Goal: Task Accomplishment & Management: Complete application form

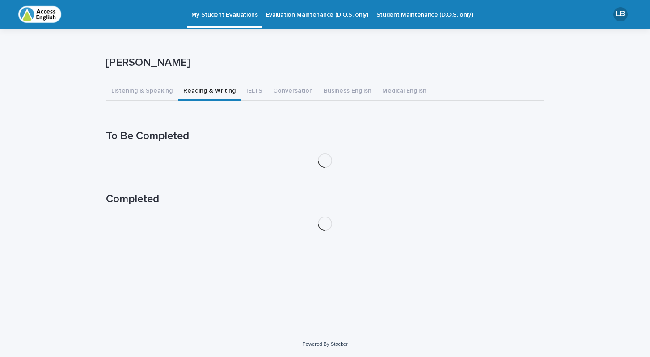
click at [198, 91] on button "Reading & Writing" at bounding box center [209, 91] width 63 height 19
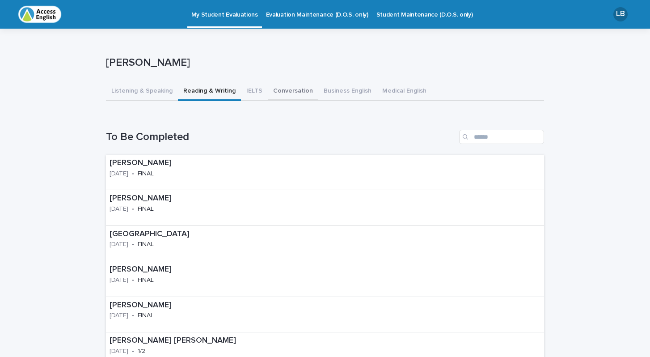
click at [289, 93] on button "Conversation" at bounding box center [293, 91] width 51 height 19
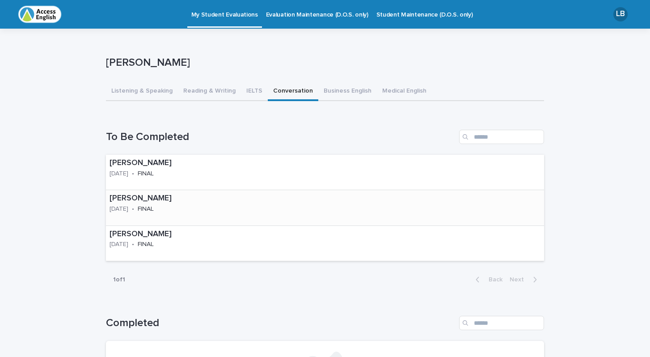
click at [144, 209] on div "Claudia Bussu 2025-08-22 • FINAL" at bounding box center [163, 204] width 114 height 28
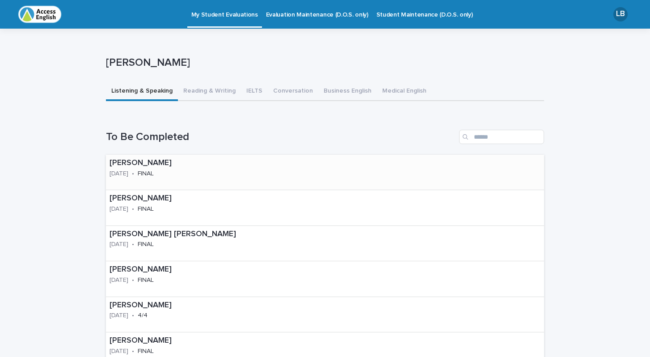
click at [150, 173] on div "[PERSON_NAME] [DATE] • FINAL" at bounding box center [163, 169] width 114 height 28
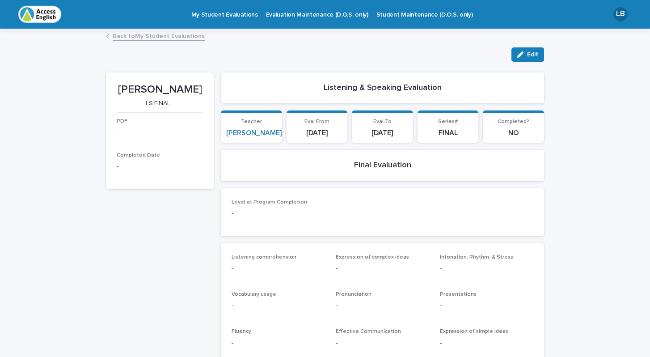
click at [287, 204] on div "Level at Program Completion -" at bounding box center [278, 212] width 93 height 26
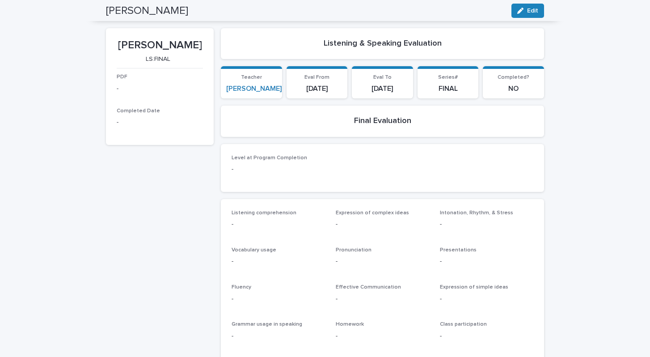
scroll to position [42, 0]
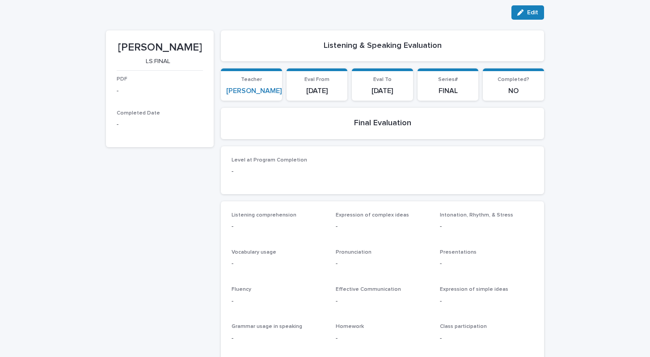
click at [236, 169] on p "-" at bounding box center [278, 171] width 93 height 9
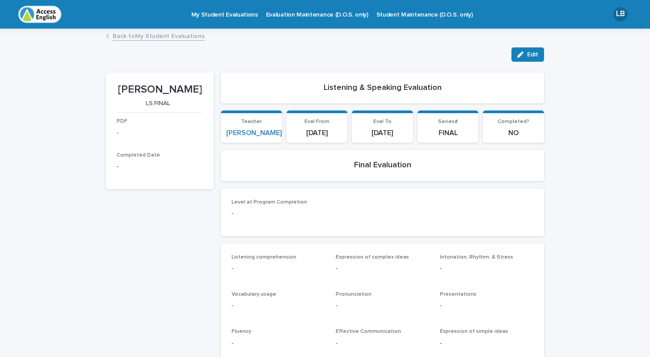
scroll to position [0, 0]
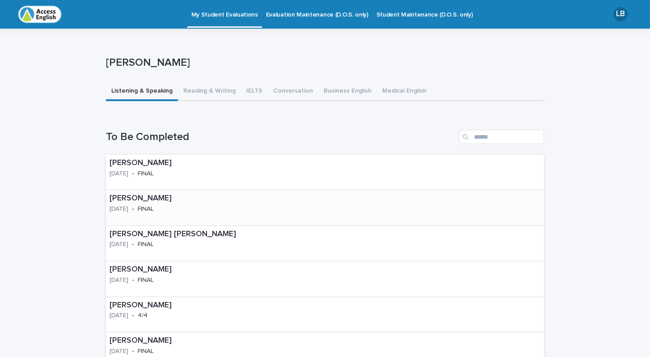
click at [125, 206] on p "[DATE]" at bounding box center [119, 209] width 19 height 8
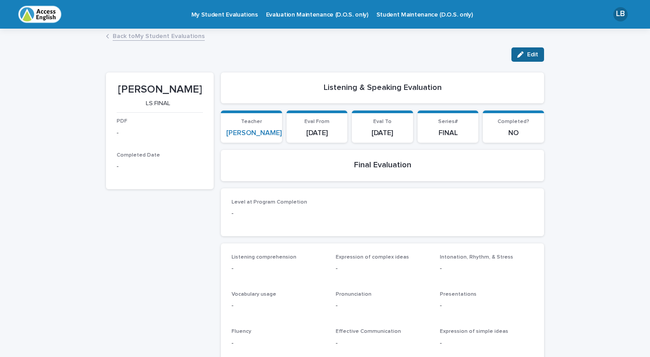
click at [522, 57] on button "Edit" at bounding box center [527, 54] width 33 height 14
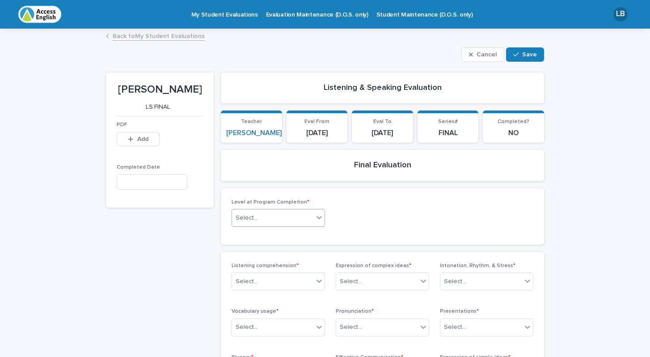
click at [318, 216] on icon at bounding box center [319, 217] width 5 height 3
click at [241, 264] on div "3" at bounding box center [278, 265] width 93 height 16
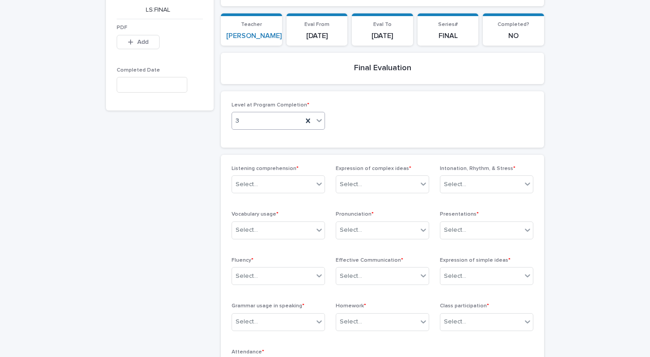
scroll to position [98, 0]
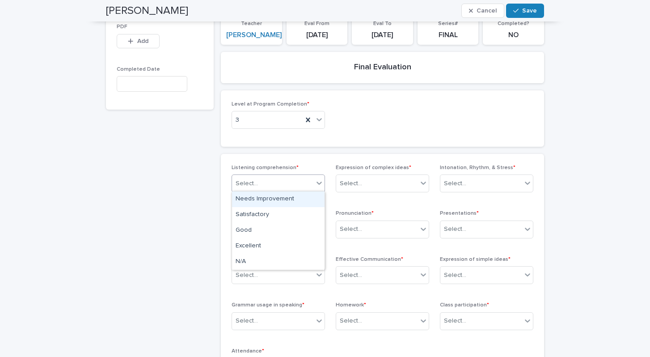
click at [315, 183] on icon at bounding box center [319, 182] width 9 height 9
click at [273, 234] on div "Good" at bounding box center [278, 231] width 93 height 16
click at [321, 228] on icon at bounding box center [319, 229] width 5 height 3
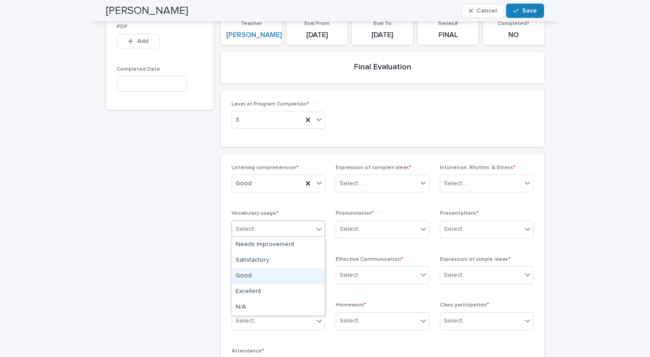
click at [257, 278] on div "Good" at bounding box center [278, 276] width 93 height 16
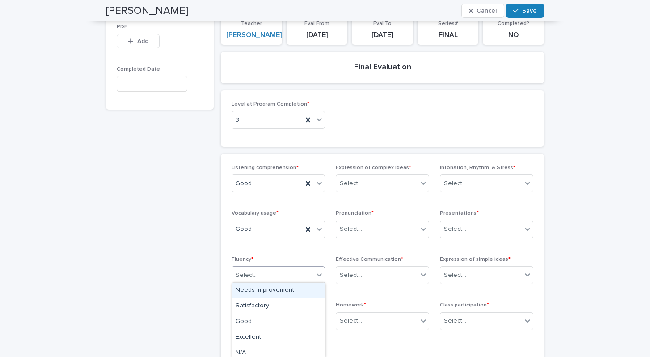
click at [319, 272] on icon at bounding box center [319, 274] width 9 height 9
click at [253, 321] on div "Good" at bounding box center [278, 322] width 93 height 16
click at [317, 317] on icon at bounding box center [319, 320] width 9 height 9
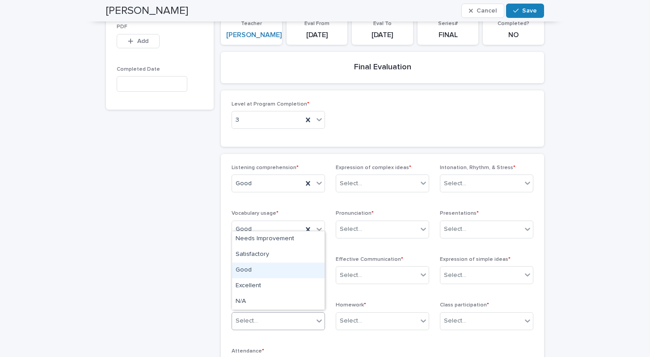
click at [259, 274] on div "Good" at bounding box center [278, 270] width 93 height 16
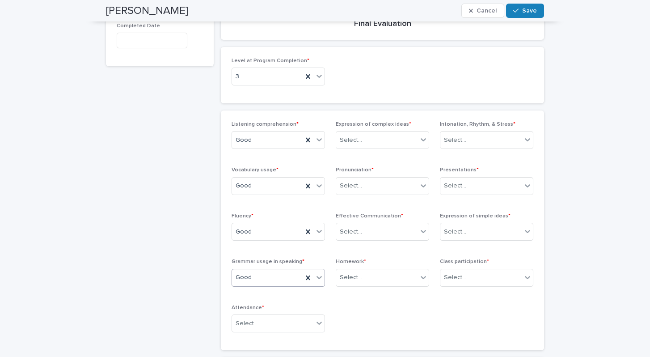
scroll to position [143, 0]
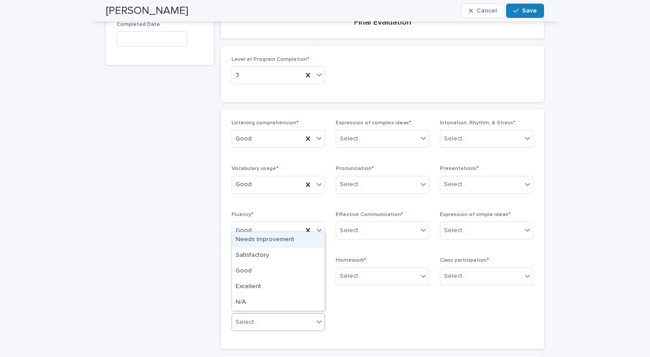
click at [316, 321] on icon at bounding box center [319, 321] width 9 height 9
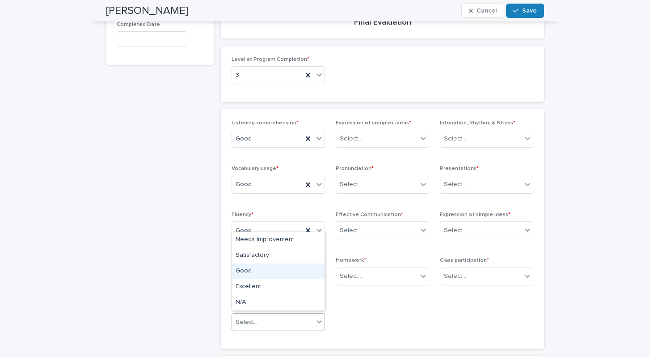
click at [265, 271] on div "Good" at bounding box center [278, 271] width 93 height 16
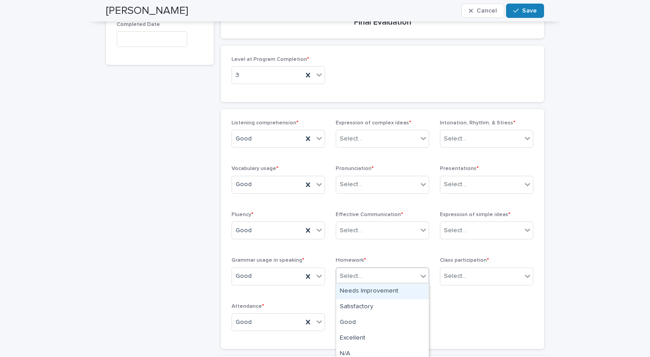
click at [424, 277] on icon at bounding box center [423, 275] width 9 height 9
click at [375, 322] on div "Good" at bounding box center [382, 323] width 93 height 16
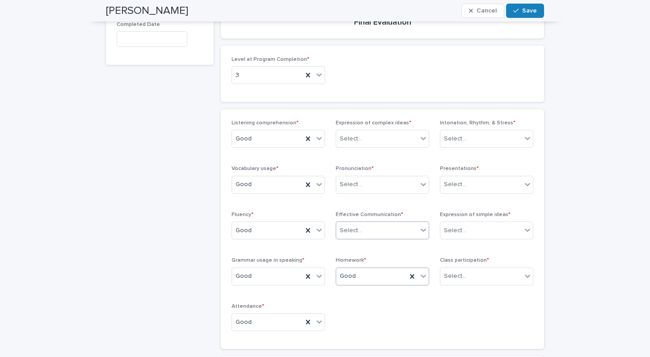
click at [424, 227] on icon at bounding box center [423, 229] width 9 height 9
click at [355, 276] on div "Good" at bounding box center [382, 277] width 93 height 16
click at [428, 185] on div at bounding box center [423, 184] width 11 height 16
click at [365, 230] on div "Good" at bounding box center [382, 232] width 93 height 16
click at [427, 138] on icon at bounding box center [423, 138] width 9 height 9
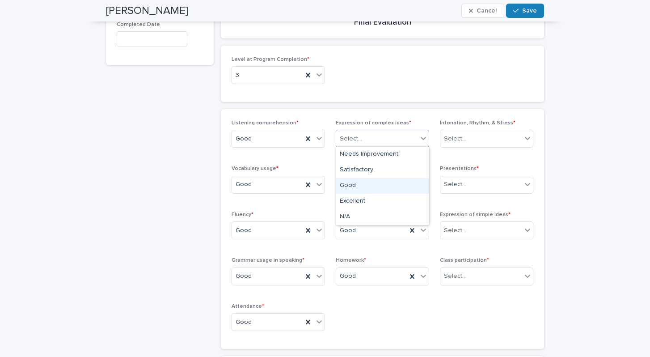
click at [363, 189] on div "Good" at bounding box center [382, 186] width 93 height 16
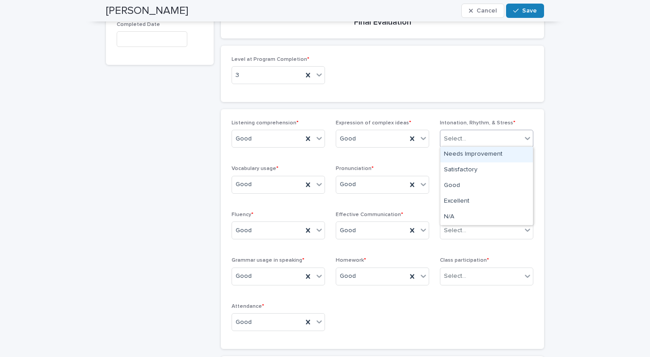
click at [521, 134] on div "Select..." at bounding box center [480, 138] width 81 height 15
click at [485, 181] on div "Good" at bounding box center [486, 186] width 93 height 16
click at [529, 186] on icon at bounding box center [527, 184] width 9 height 9
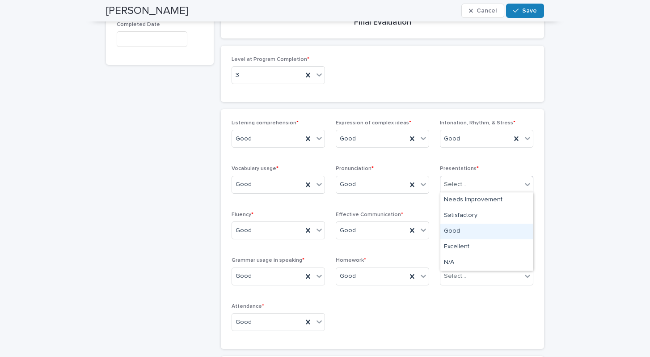
click at [481, 232] on div "Good" at bounding box center [486, 232] width 93 height 16
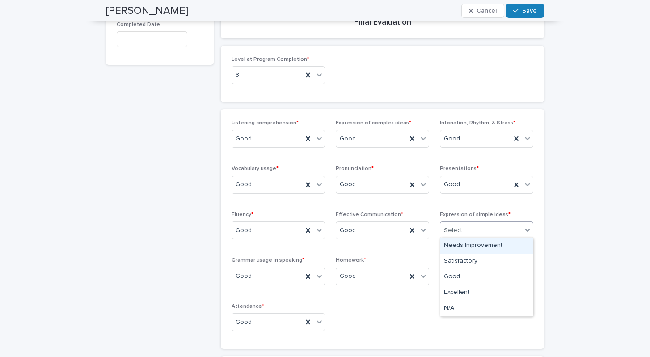
click at [530, 230] on icon at bounding box center [527, 229] width 9 height 9
click at [485, 272] on div "Good" at bounding box center [486, 277] width 93 height 16
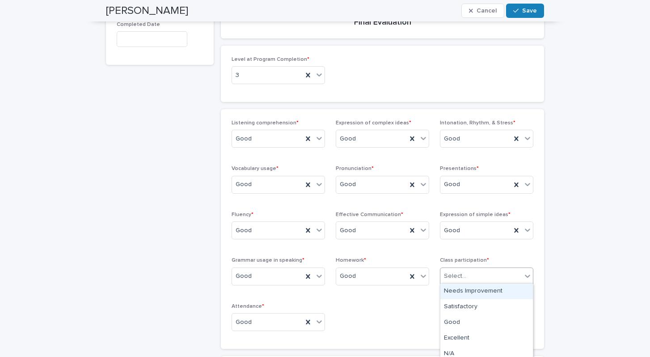
click at [524, 277] on icon at bounding box center [527, 275] width 9 height 9
click at [467, 326] on div "Good" at bounding box center [486, 323] width 93 height 16
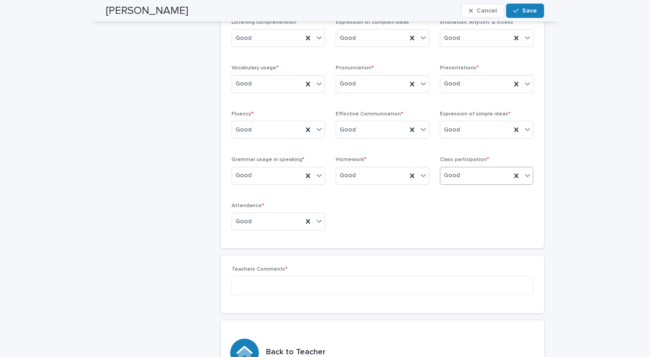
scroll to position [257, 0]
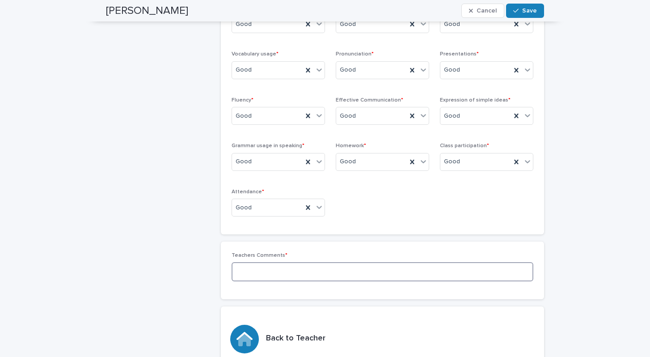
click at [415, 272] on textarea at bounding box center [383, 271] width 302 height 19
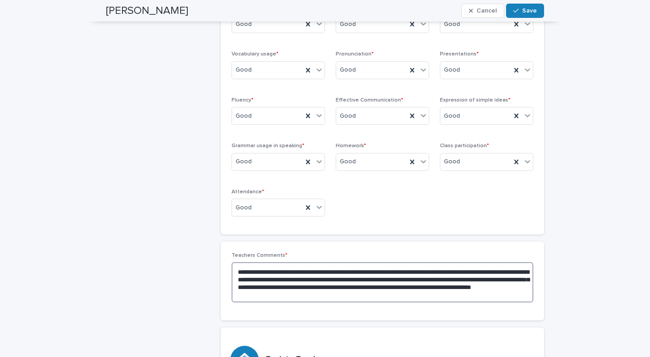
scroll to position [263, 0]
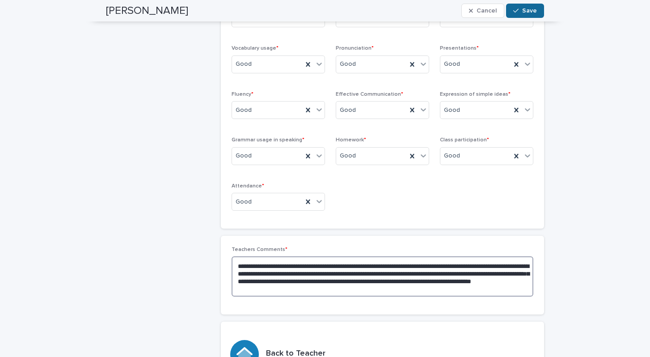
type textarea "**********"
click at [519, 10] on icon "button" at bounding box center [515, 11] width 5 height 6
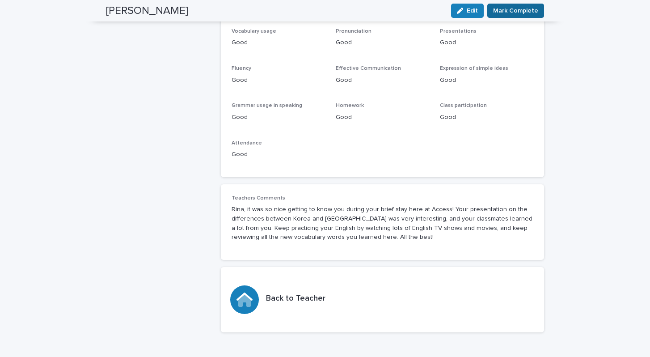
click at [519, 5] on button "Mark Complete" at bounding box center [515, 11] width 57 height 14
click at [519, 14] on span "Mark Complete" at bounding box center [515, 10] width 45 height 9
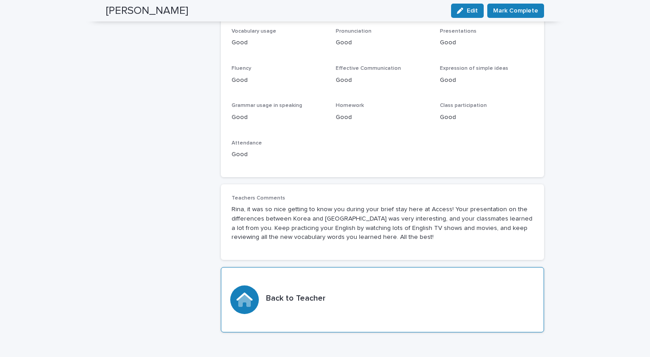
click at [288, 297] on h3 "Back to Teacher" at bounding box center [295, 299] width 59 height 10
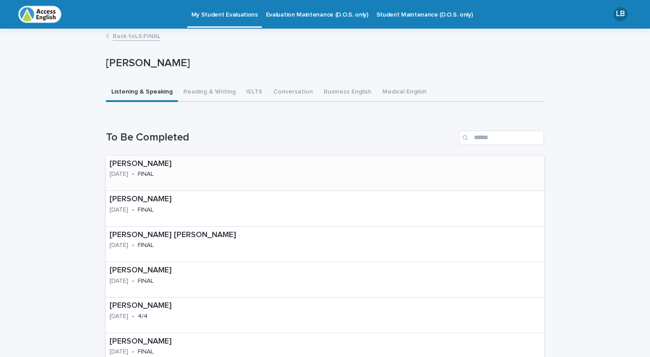
click at [154, 171] on p "FINAL" at bounding box center [146, 174] width 16 height 8
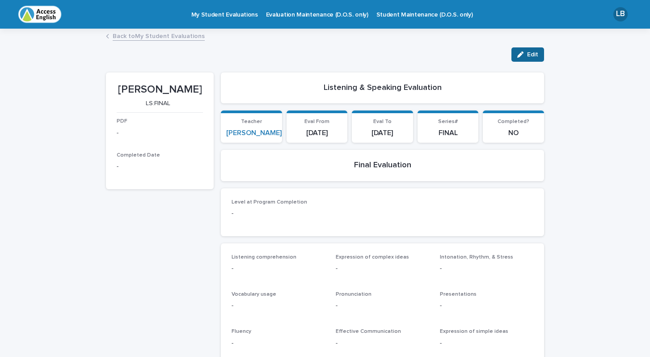
click at [535, 58] on button "Edit" at bounding box center [527, 54] width 33 height 14
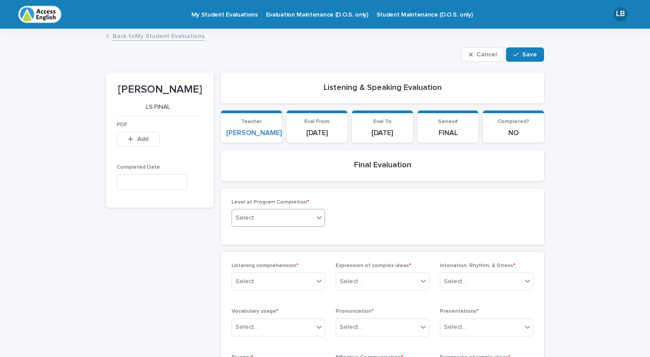
click at [320, 215] on div "Select..." at bounding box center [278, 218] width 93 height 18
click at [254, 294] on div "5" at bounding box center [278, 296] width 93 height 16
click at [317, 280] on icon at bounding box center [319, 281] width 5 height 3
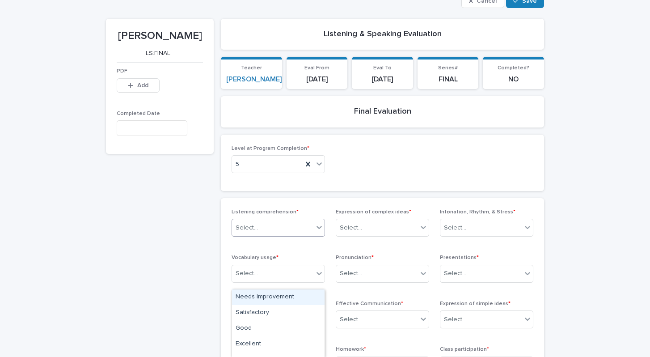
scroll to position [57, 0]
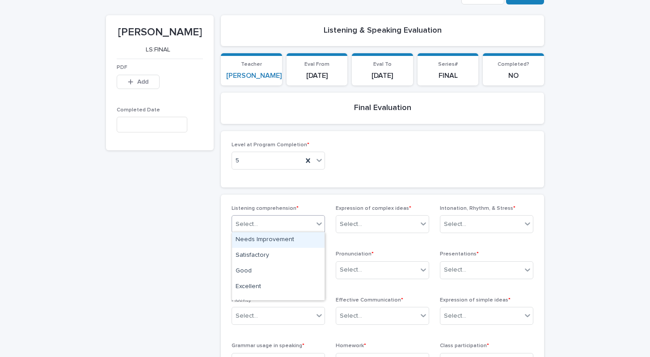
click at [316, 219] on icon at bounding box center [319, 223] width 9 height 9
click at [319, 220] on icon at bounding box center [319, 223] width 9 height 9
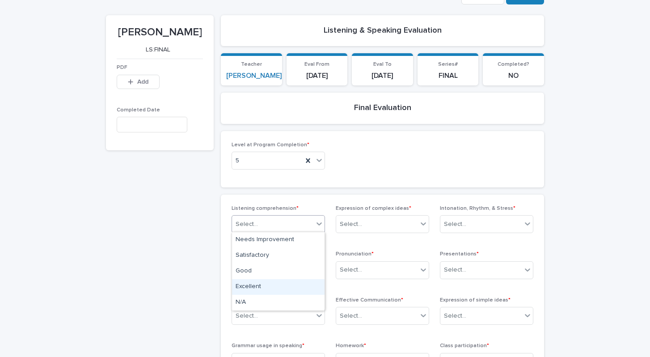
click at [268, 285] on div "Excellent" at bounding box center [278, 287] width 93 height 16
click at [318, 266] on icon at bounding box center [319, 269] width 9 height 9
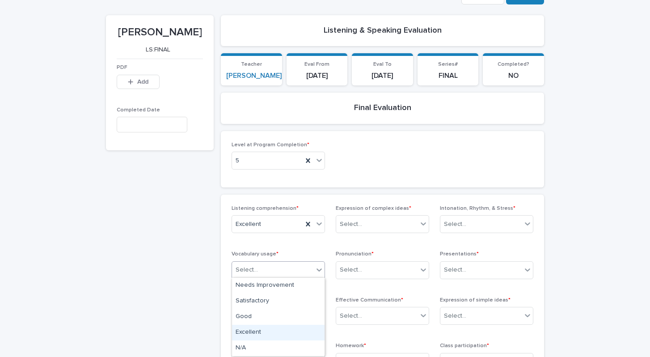
click at [254, 328] on div "Excellent" at bounding box center [278, 333] width 93 height 16
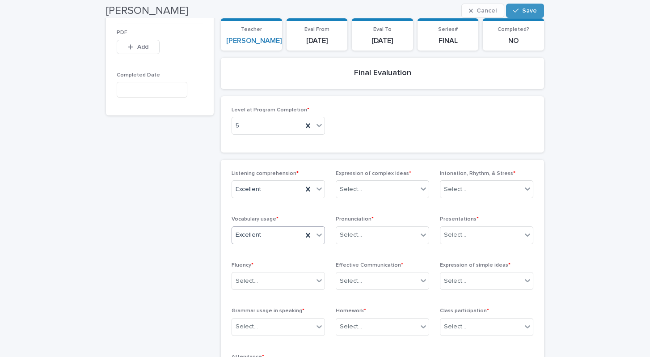
scroll to position [100, 0]
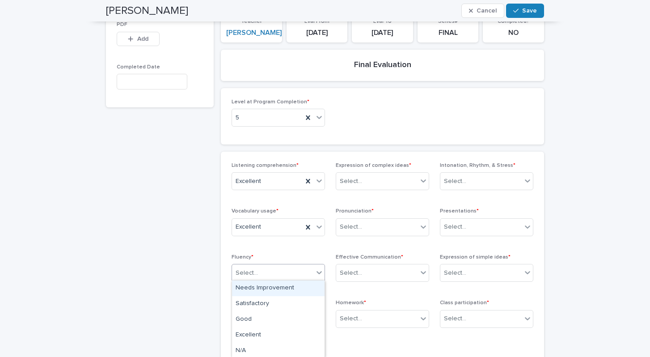
click at [321, 274] on icon at bounding box center [319, 272] width 9 height 9
click at [272, 319] on div "Good" at bounding box center [278, 320] width 93 height 16
click at [316, 317] on icon at bounding box center [319, 318] width 9 height 9
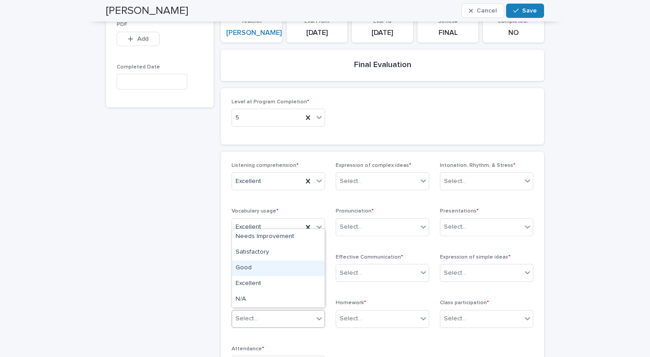
click at [262, 269] on div "Good" at bounding box center [278, 268] width 93 height 16
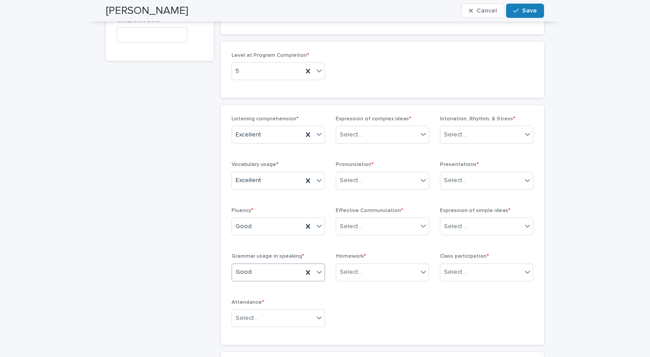
scroll to position [147, 0]
click at [317, 316] on icon at bounding box center [319, 317] width 5 height 3
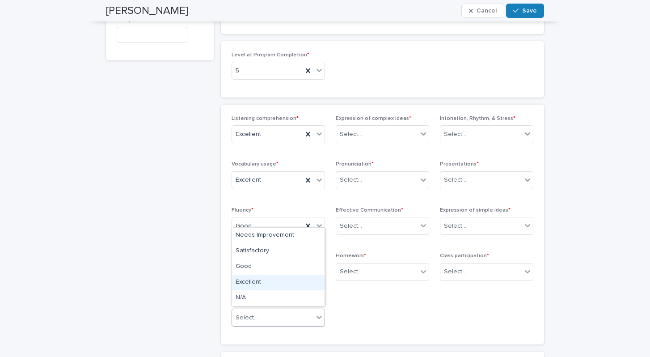
click at [273, 287] on div "Excellent" at bounding box center [278, 282] width 93 height 16
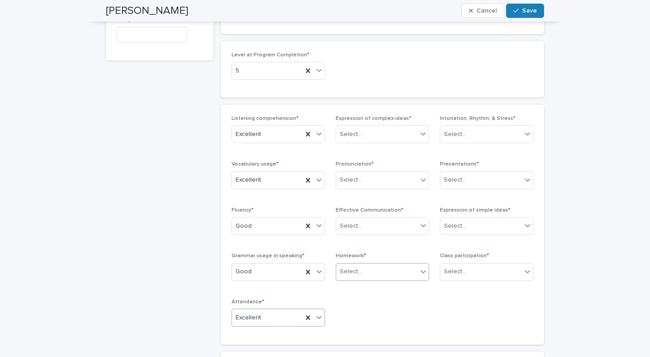
click at [422, 272] on icon at bounding box center [423, 271] width 9 height 9
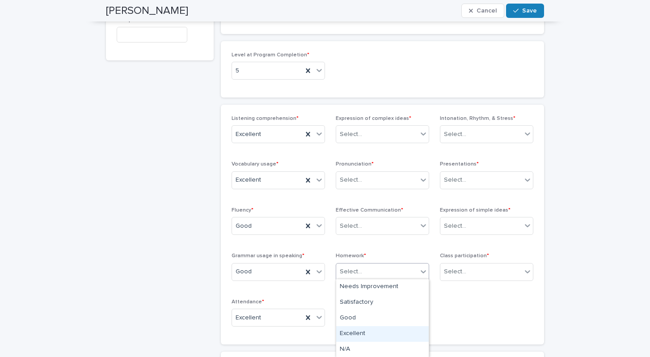
click at [383, 327] on div "Excellent" at bounding box center [382, 334] width 93 height 16
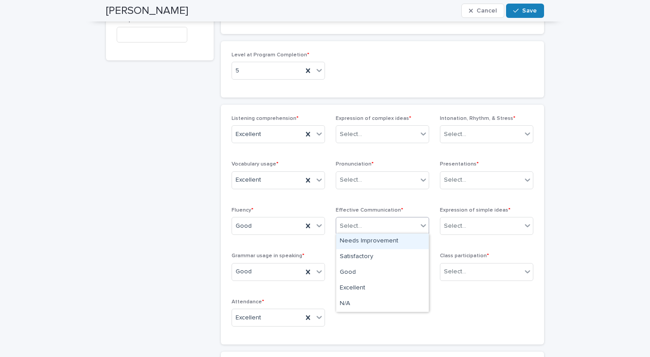
click at [418, 227] on div at bounding box center [423, 225] width 11 height 16
click at [353, 282] on div "Excellent" at bounding box center [382, 288] width 93 height 16
click at [428, 179] on div at bounding box center [423, 180] width 11 height 16
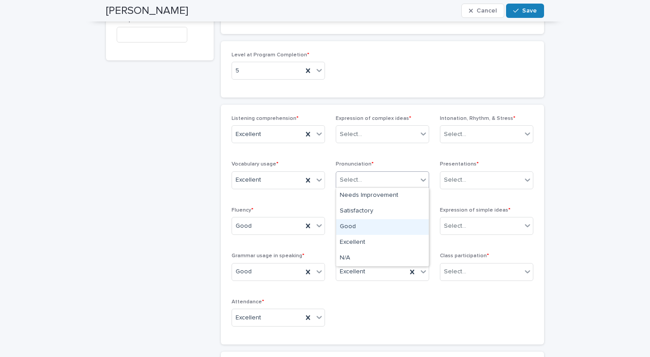
click at [367, 230] on div "Good" at bounding box center [382, 227] width 93 height 16
click at [425, 133] on icon at bounding box center [423, 134] width 5 height 3
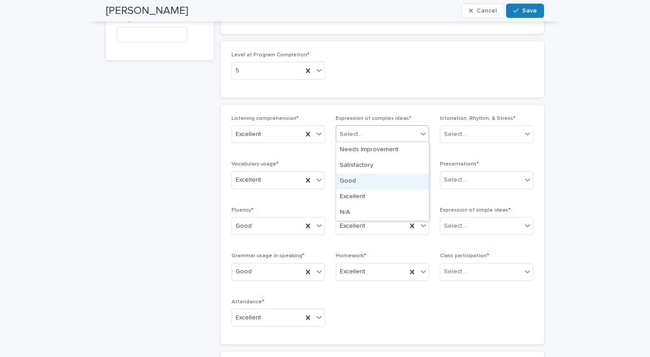
click at [380, 182] on div "Good" at bounding box center [382, 181] width 93 height 16
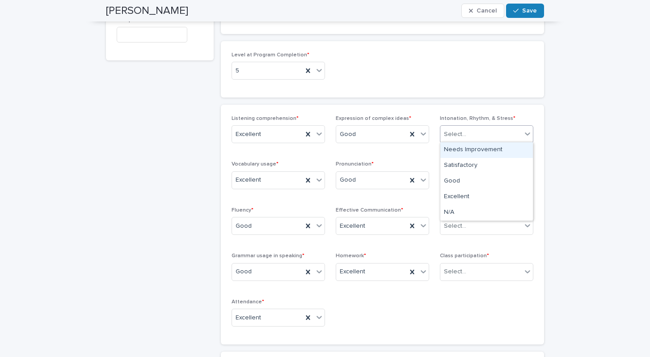
click at [525, 134] on icon at bounding box center [527, 133] width 9 height 9
click at [485, 182] on div "Good" at bounding box center [486, 181] width 93 height 16
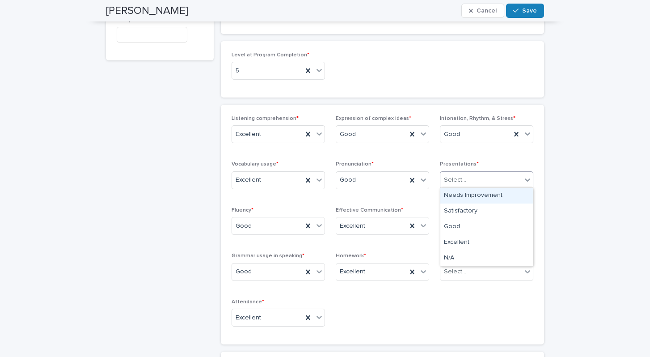
click at [525, 176] on icon at bounding box center [527, 179] width 9 height 9
click at [489, 240] on div "Excellent" at bounding box center [486, 243] width 93 height 16
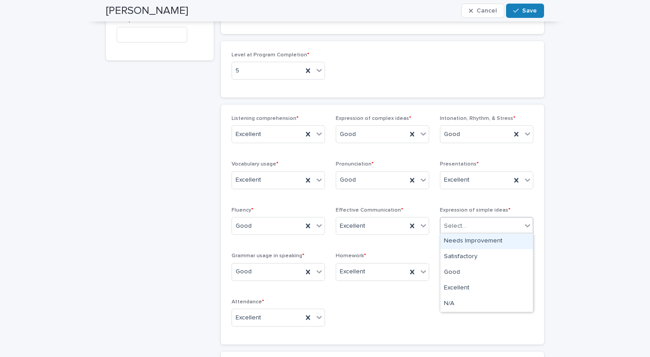
click at [520, 227] on div "Select..." at bounding box center [480, 226] width 81 height 15
click at [477, 284] on div "Excellent" at bounding box center [486, 288] width 93 height 16
click at [527, 271] on icon at bounding box center [527, 271] width 9 height 9
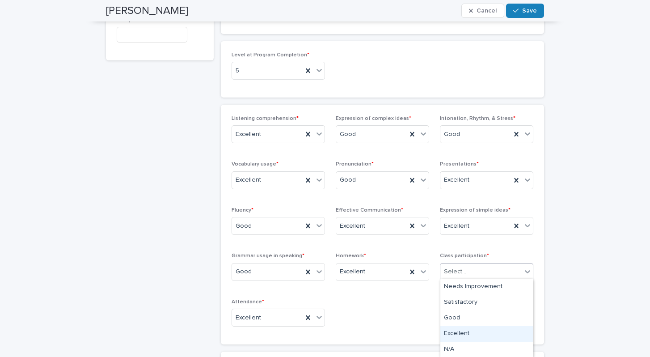
click at [485, 330] on div "Excellent" at bounding box center [486, 334] width 93 height 16
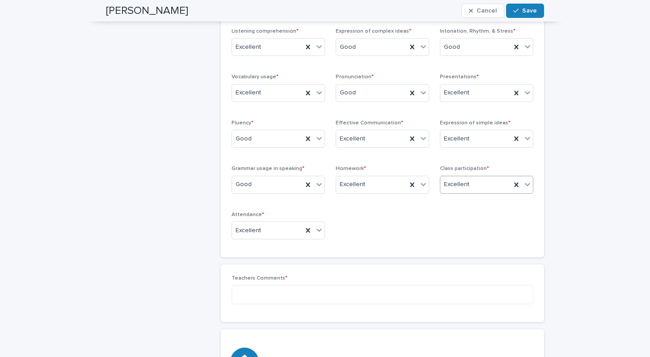
scroll to position [237, 0]
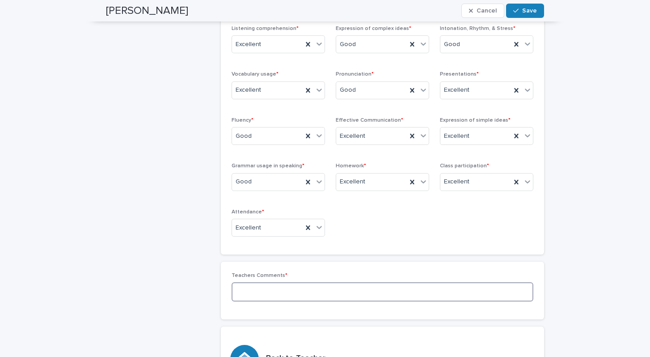
click at [307, 285] on textarea at bounding box center [383, 291] width 302 height 19
paste textarea "**********"
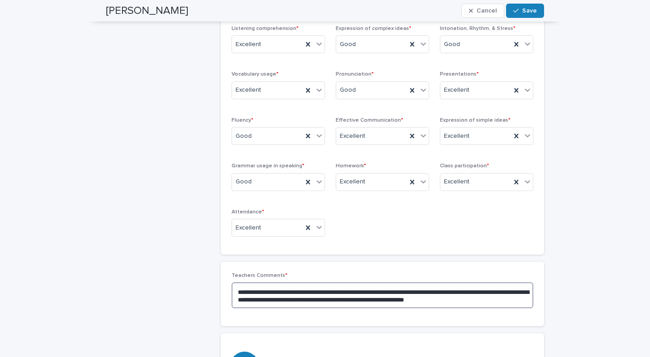
click at [256, 289] on textarea "**********" at bounding box center [383, 295] width 302 height 26
click at [449, 289] on textarea "**********" at bounding box center [383, 295] width 302 height 26
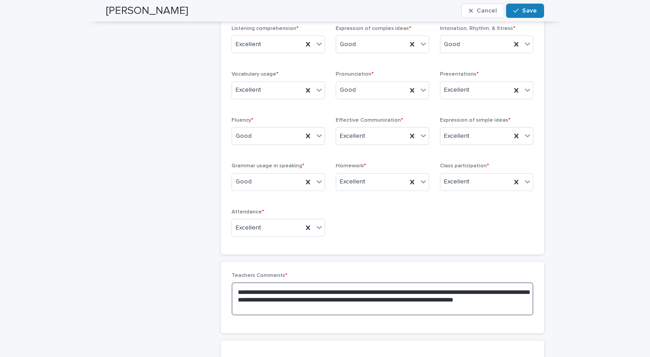
click at [345, 305] on textarea "**********" at bounding box center [383, 298] width 302 height 33
click at [517, 290] on textarea "**********" at bounding box center [383, 298] width 302 height 33
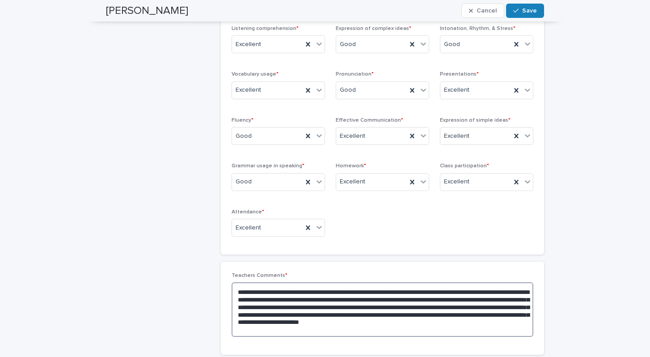
click at [361, 325] on textarea "**********" at bounding box center [383, 309] width 302 height 55
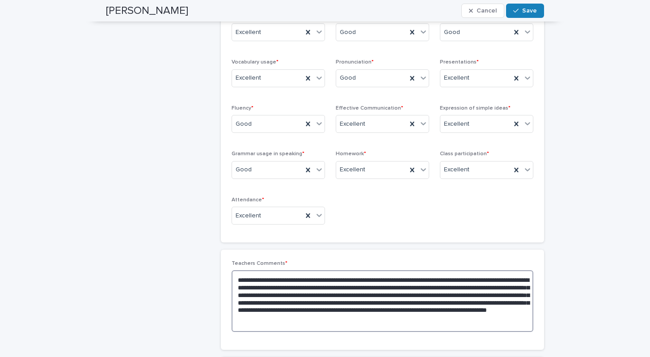
scroll to position [256, 0]
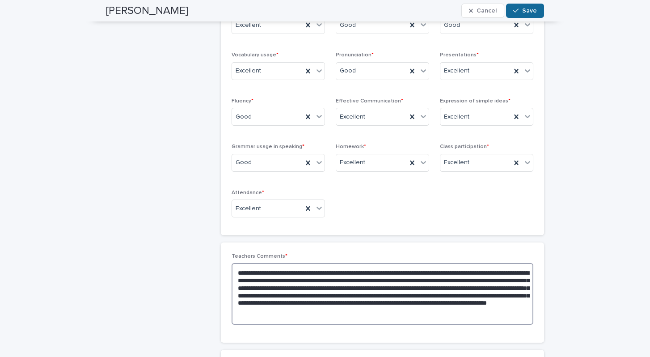
type textarea "**********"
click at [527, 11] on span "Save" at bounding box center [529, 11] width 15 height 6
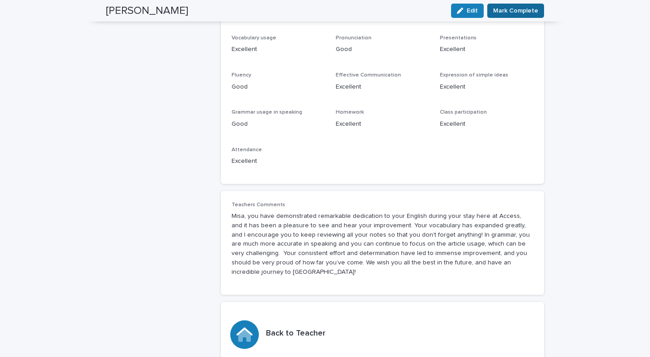
click at [526, 12] on span "Mark Complete" at bounding box center [515, 10] width 45 height 9
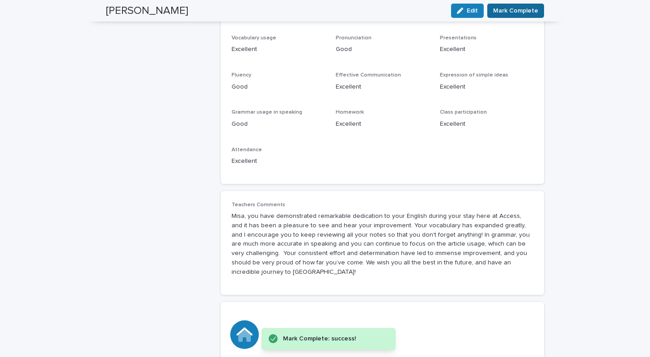
click at [510, 11] on span "Mark Complete" at bounding box center [515, 10] width 45 height 9
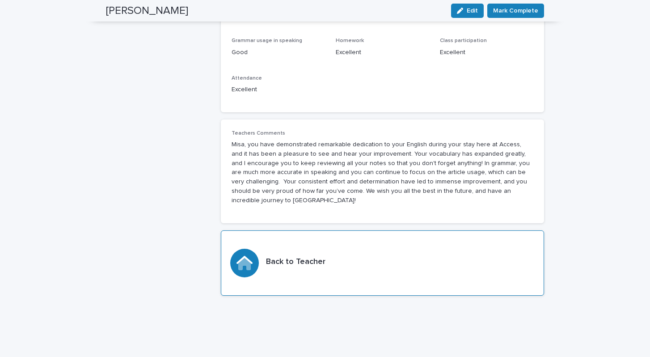
scroll to position [327, 0]
click at [252, 256] on icon at bounding box center [244, 263] width 16 height 14
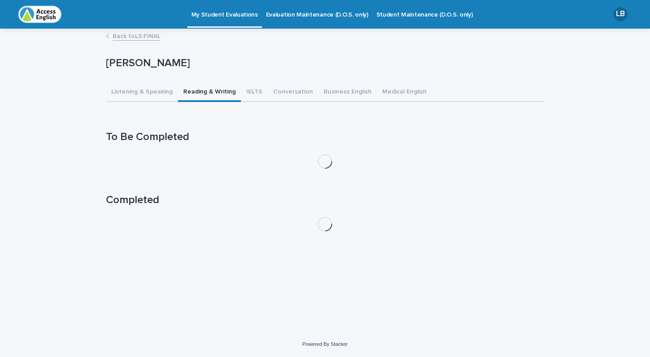
click at [194, 90] on button "Reading & Writing" at bounding box center [209, 92] width 63 height 19
